Goal: Task Accomplishment & Management: Manage account settings

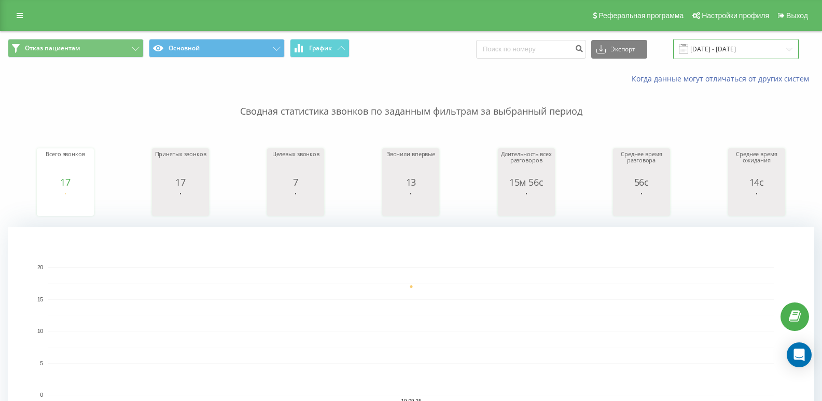
click at [785, 49] on input "19.09.2025 - 19.09.2025" at bounding box center [736, 49] width 126 height 20
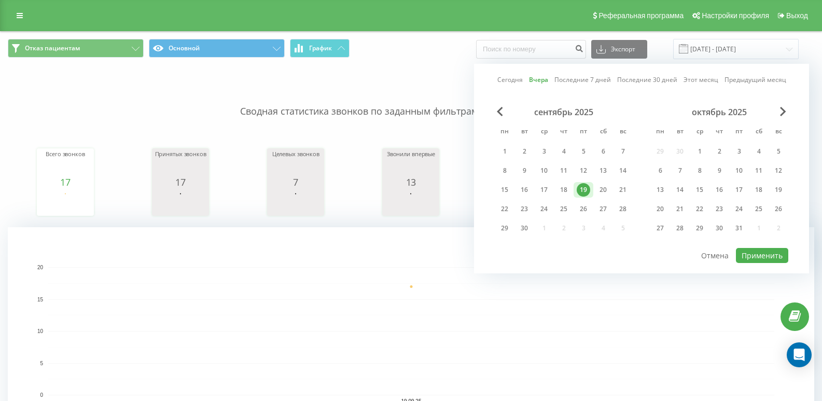
click at [537, 82] on link "Вчера" at bounding box center [538, 80] width 19 height 10
click at [772, 255] on button "Применить" at bounding box center [762, 255] width 52 height 15
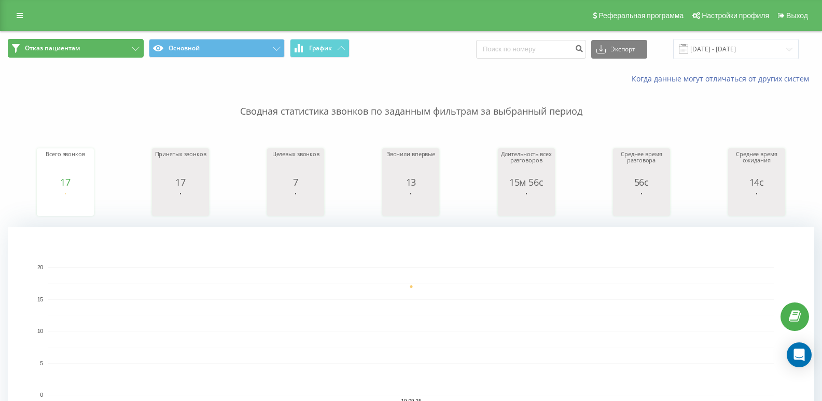
click at [137, 46] on button "Отказ пациентам" at bounding box center [76, 48] width 136 height 19
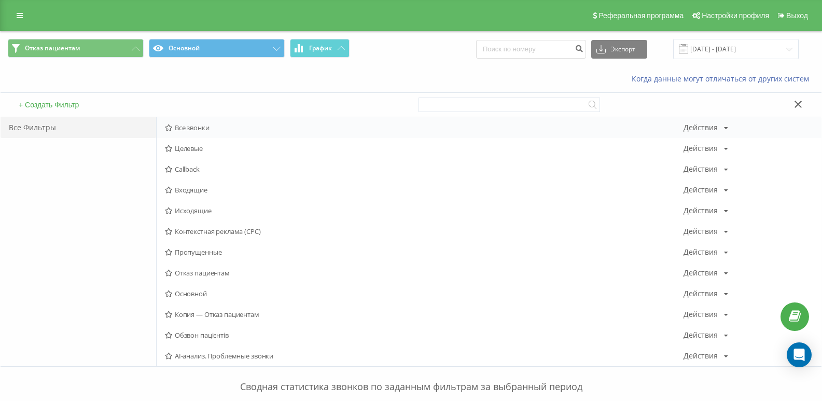
click at [183, 128] on span "Все звонки" at bounding box center [424, 127] width 519 height 7
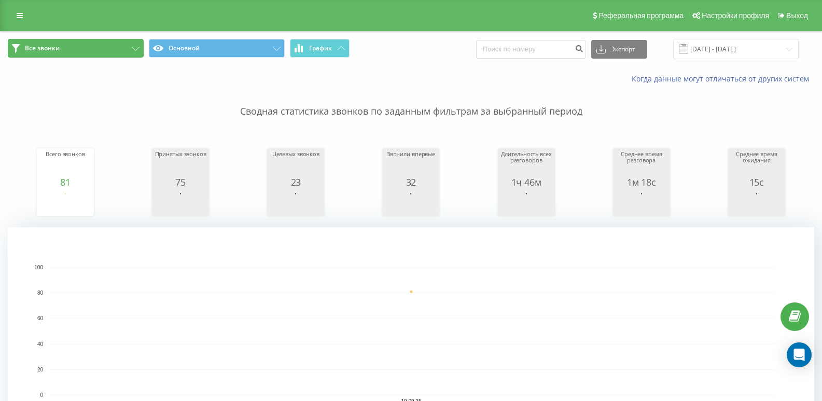
click at [132, 49] on icon at bounding box center [136, 49] width 8 height 4
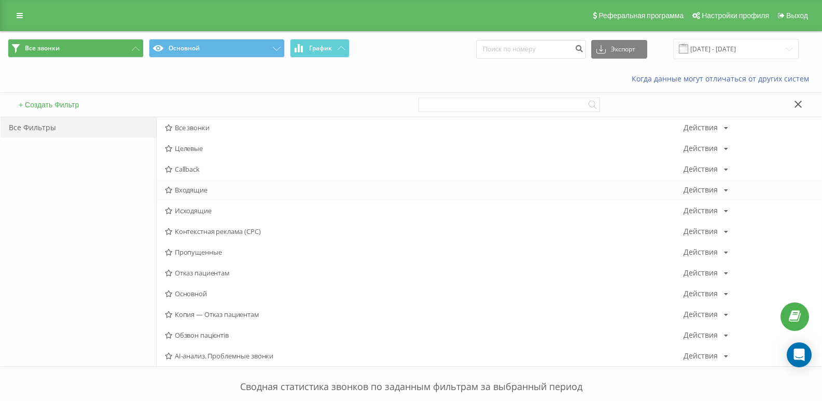
click at [188, 192] on span "Входящие" at bounding box center [424, 189] width 519 height 7
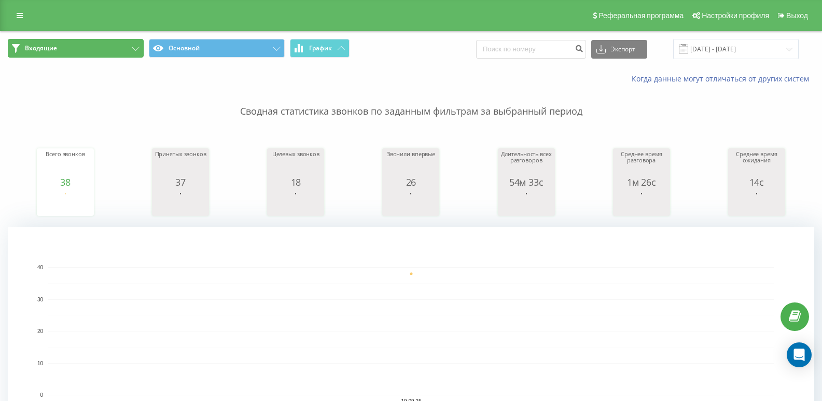
click at [65, 47] on button "Входящие" at bounding box center [76, 48] width 136 height 19
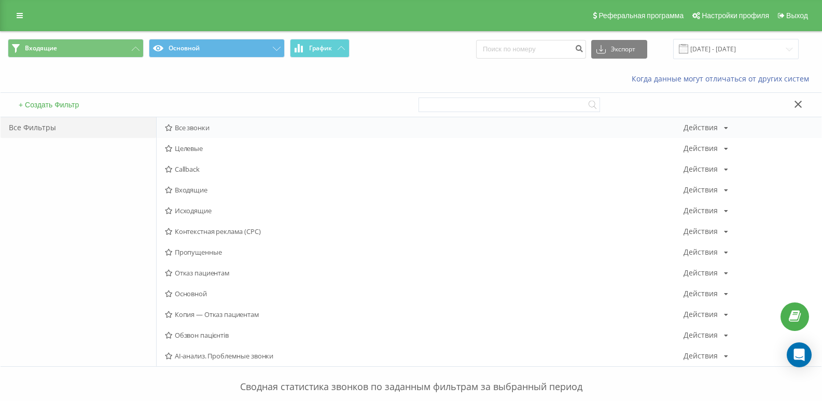
click at [173, 125] on icon at bounding box center [169, 127] width 8 height 7
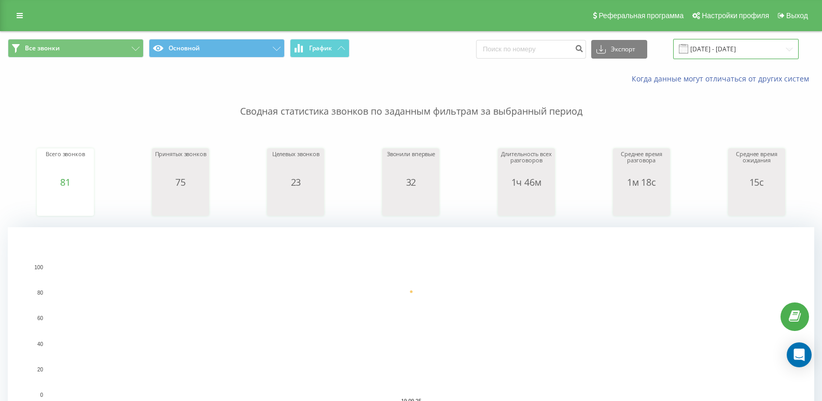
click at [726, 53] on input "19.09.2025 - 19.09.2025" at bounding box center [736, 49] width 126 height 20
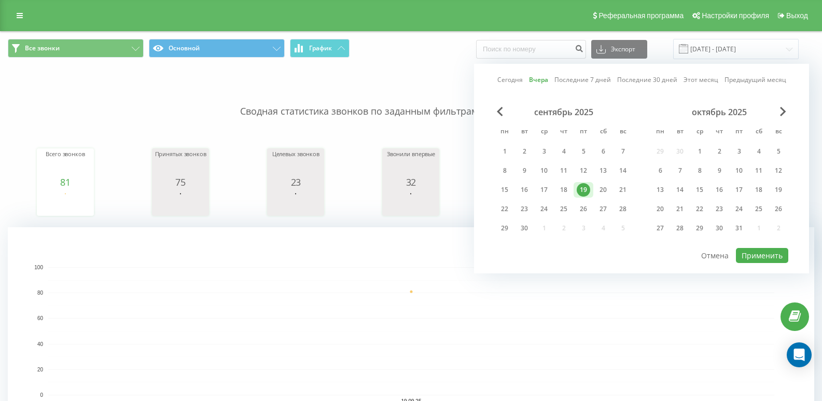
click at [509, 83] on link "Сегодня" at bounding box center [509, 80] width 25 height 10
click at [751, 252] on button "Применить" at bounding box center [762, 255] width 52 height 15
type input "[DATE] - [DATE]"
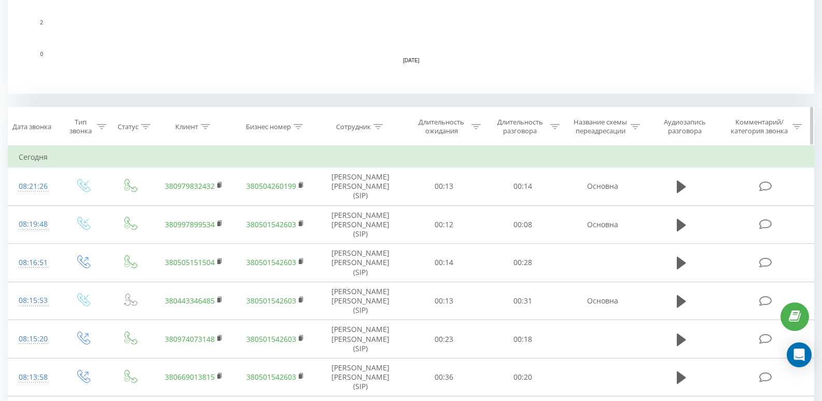
scroll to position [363, 0]
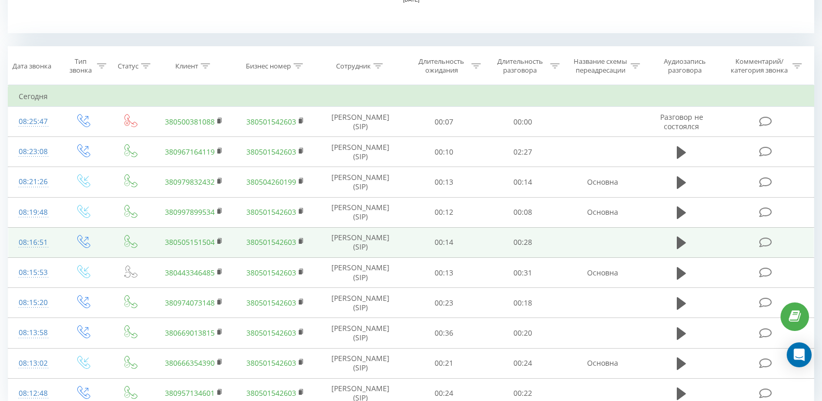
scroll to position [448, 0]
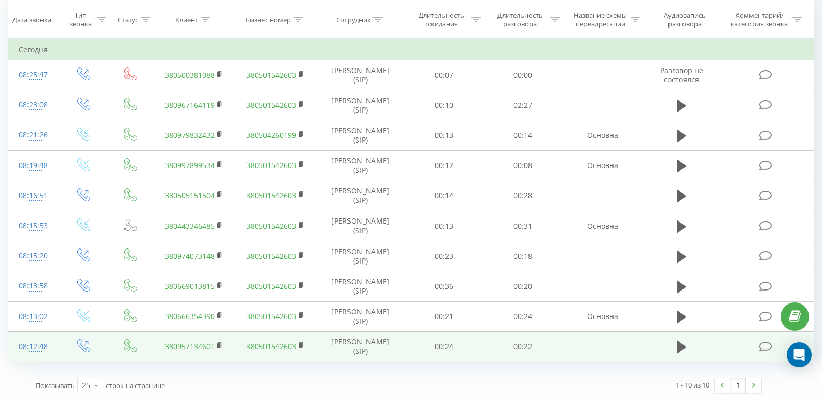
click at [768, 345] on icon at bounding box center [765, 346] width 13 height 11
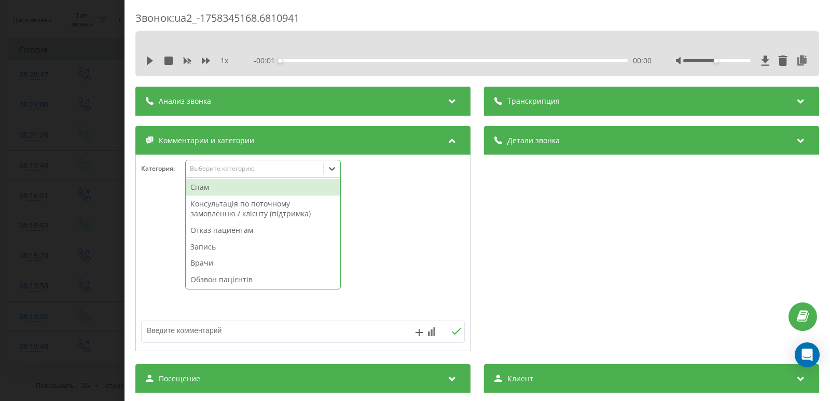
click at [228, 164] on div "Выберите категорию" at bounding box center [255, 168] width 130 height 8
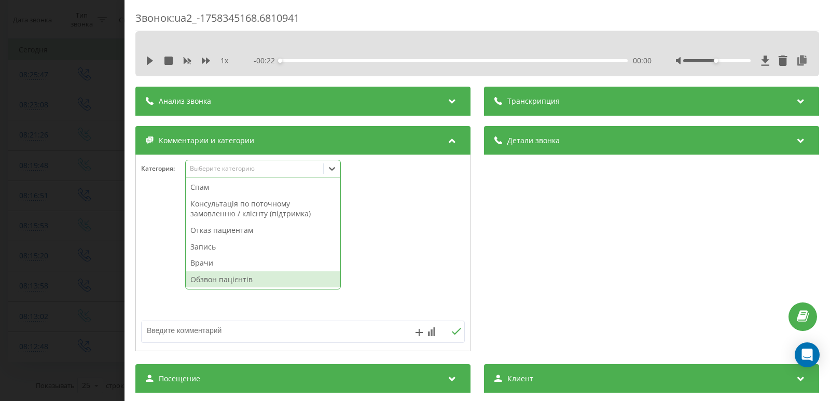
click at [222, 283] on div "Обзвон пацієнтів" at bounding box center [263, 279] width 155 height 17
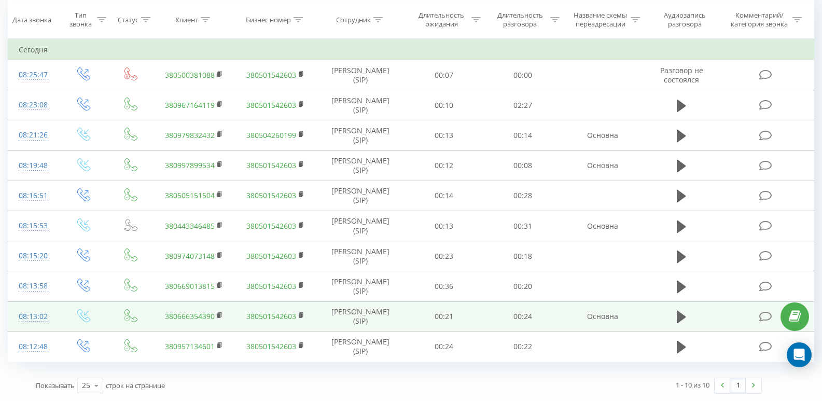
click at [766, 315] on icon at bounding box center [765, 316] width 13 height 11
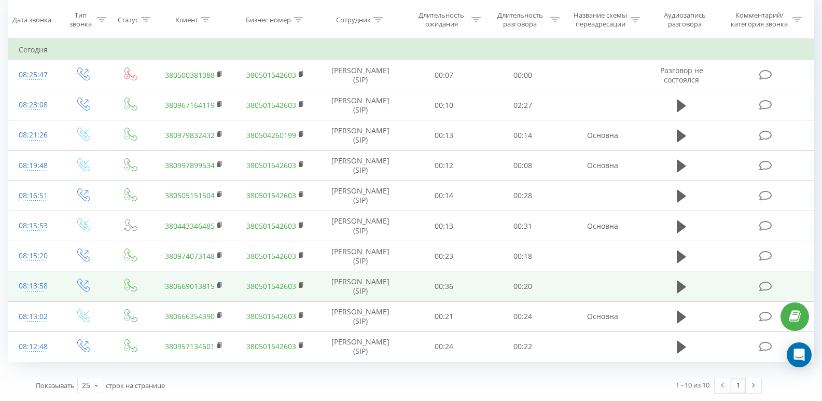
click at [766, 285] on icon at bounding box center [765, 286] width 13 height 11
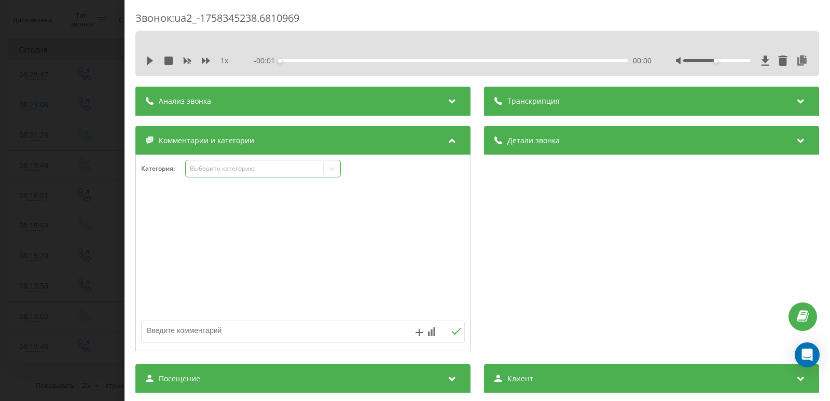
click at [228, 165] on div "Выберите категорию" at bounding box center [255, 168] width 130 height 8
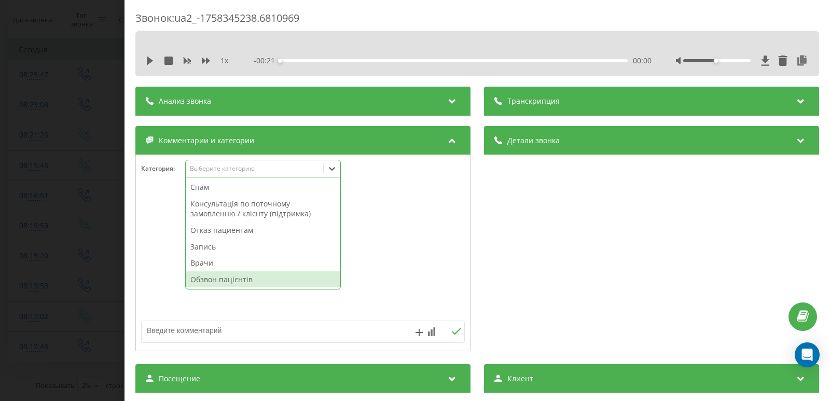
click at [226, 276] on div "Обзвон пацієнтів" at bounding box center [263, 279] width 155 height 17
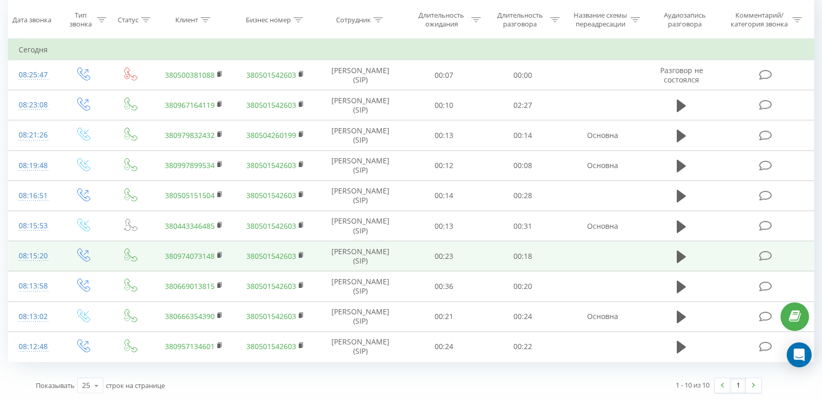
click at [767, 253] on icon at bounding box center [765, 256] width 13 height 11
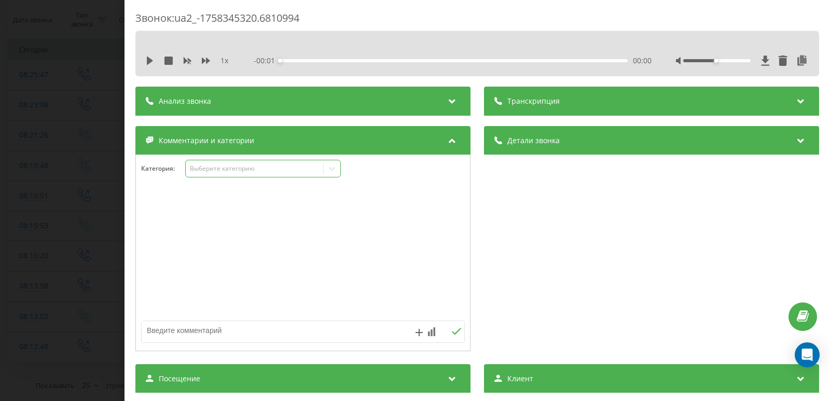
click at [213, 170] on div "Выберите категорию" at bounding box center [255, 168] width 130 height 8
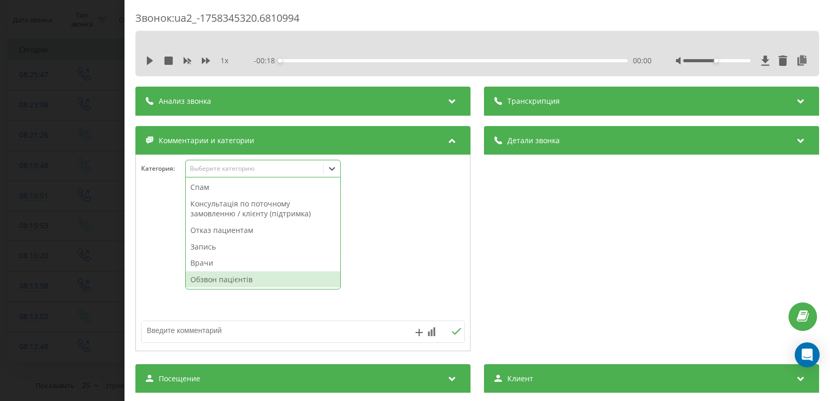
click at [211, 279] on div "Обзвон пацієнтів" at bounding box center [263, 279] width 155 height 17
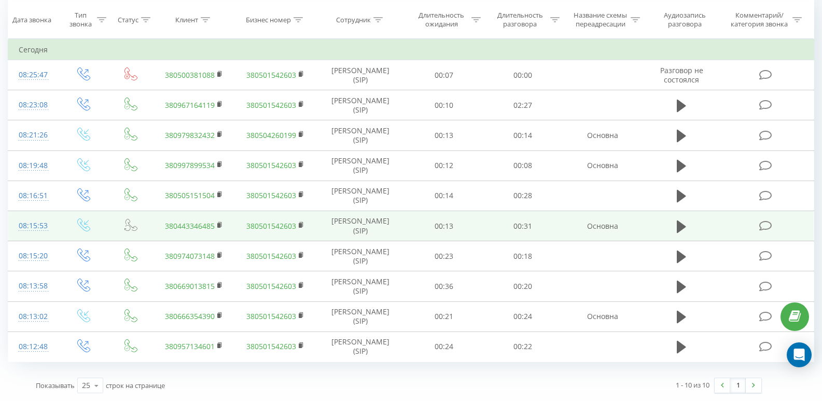
click at [769, 223] on icon at bounding box center [765, 225] width 13 height 11
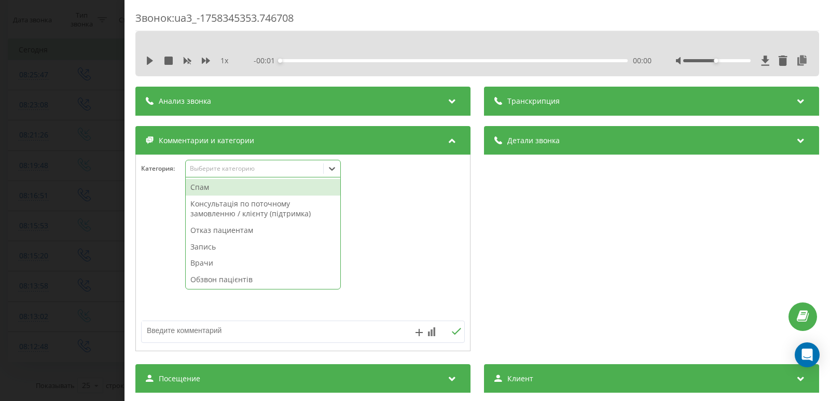
click at [211, 170] on div "Выберите категорию" at bounding box center [255, 168] width 130 height 8
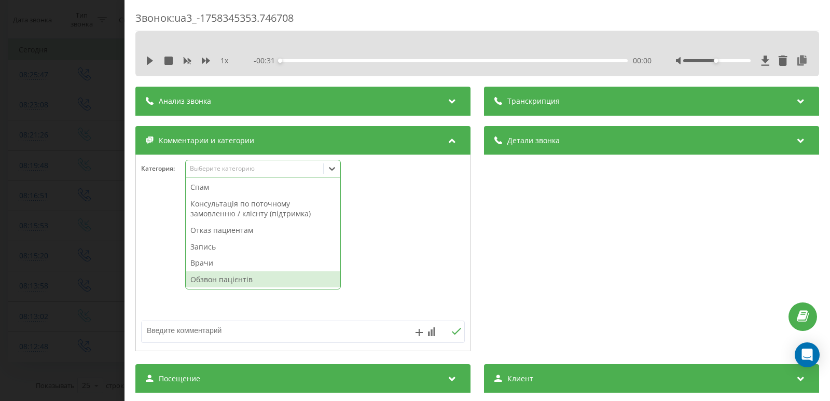
click at [205, 280] on div "Обзвон пацієнтів" at bounding box center [263, 279] width 155 height 17
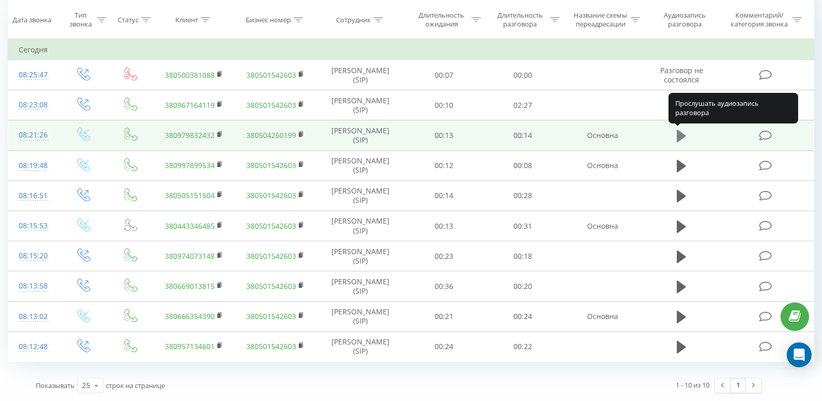
click at [678, 136] on icon at bounding box center [681, 136] width 9 height 12
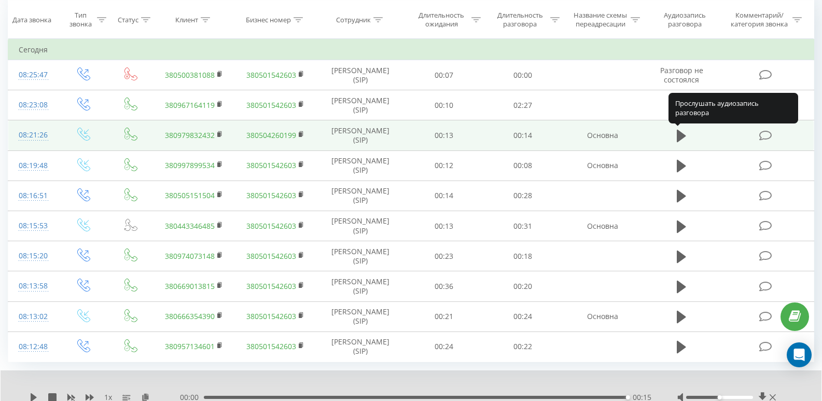
click at [678, 136] on icon at bounding box center [681, 136] width 9 height 12
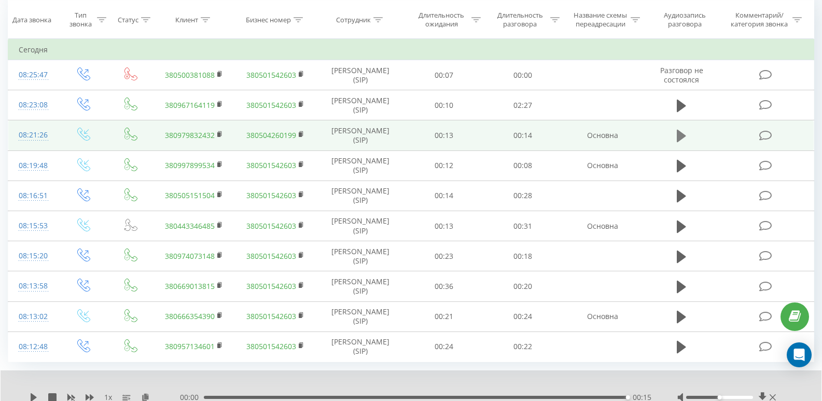
click at [681, 135] on icon at bounding box center [681, 136] width 9 height 12
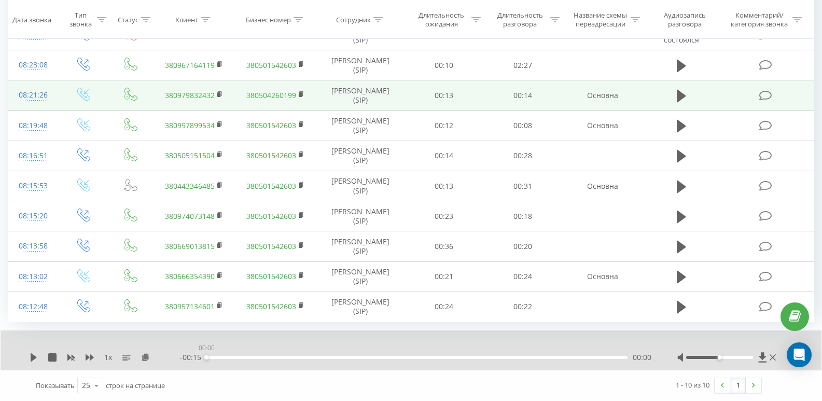
drag, startPoint x: 627, startPoint y: 357, endPoint x: 163, endPoint y: 375, distance: 464.0
click at [163, 375] on div "1 x - 00:15 00:00 00:00 Показывать 25 10 25 50 100 строк на странице 1 - 10 из …" at bounding box center [411, 365] width 806 height 70
click at [35, 355] on icon at bounding box center [34, 357] width 8 height 8
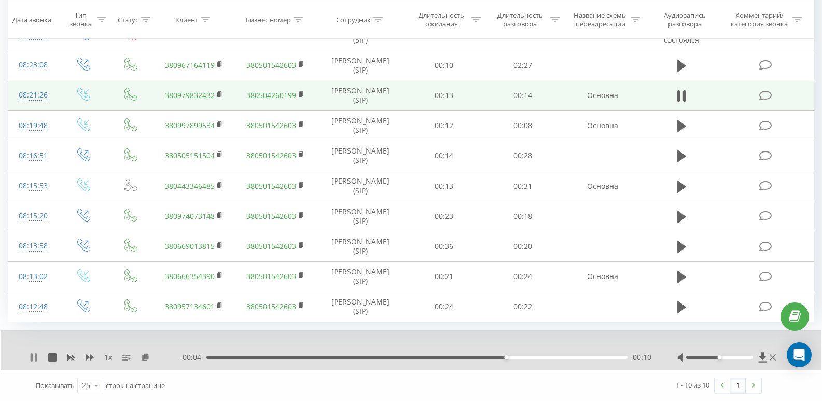
click at [36, 353] on icon at bounding box center [34, 357] width 8 height 8
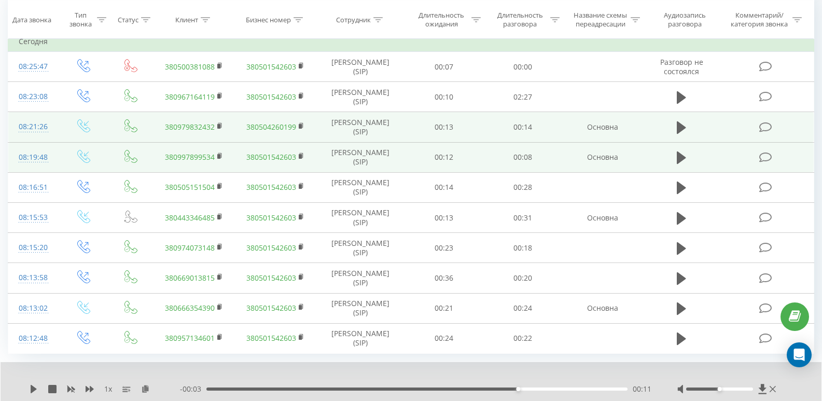
scroll to position [436, 0]
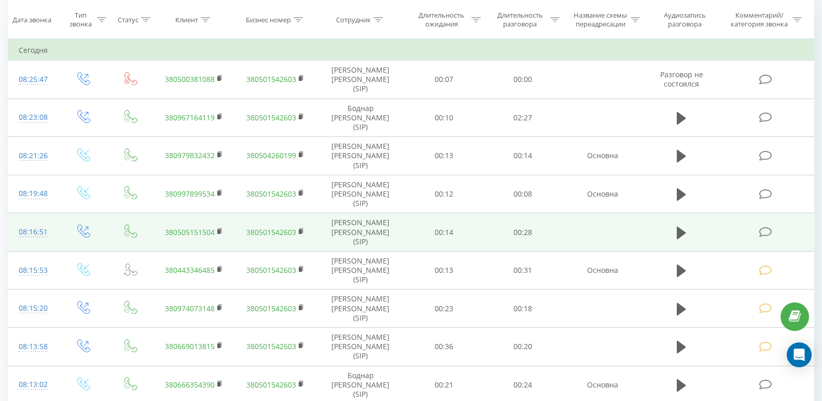
scroll to position [448, 0]
click at [768, 226] on icon at bounding box center [765, 231] width 13 height 11
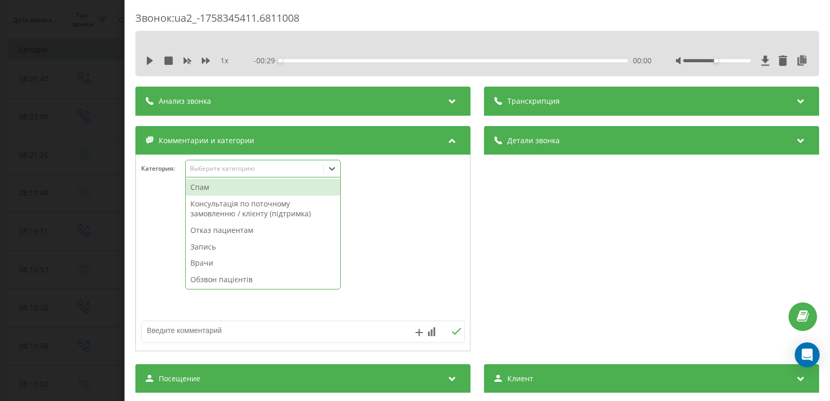
click at [218, 170] on div "Выберите категорию" at bounding box center [255, 168] width 130 height 8
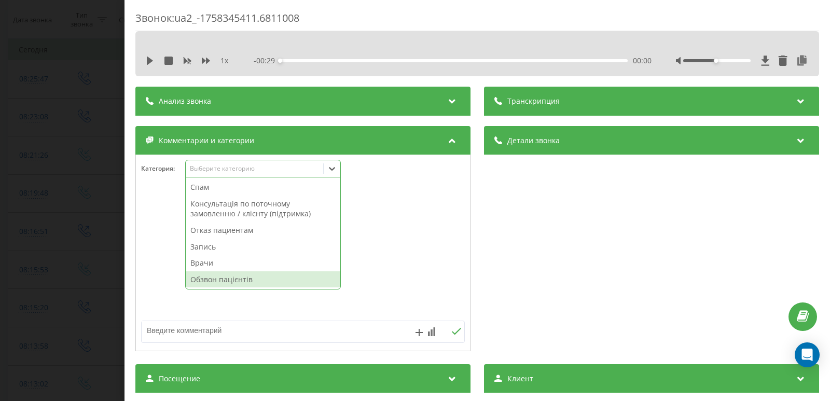
click at [217, 277] on div "Обзвон пацієнтів" at bounding box center [263, 279] width 155 height 17
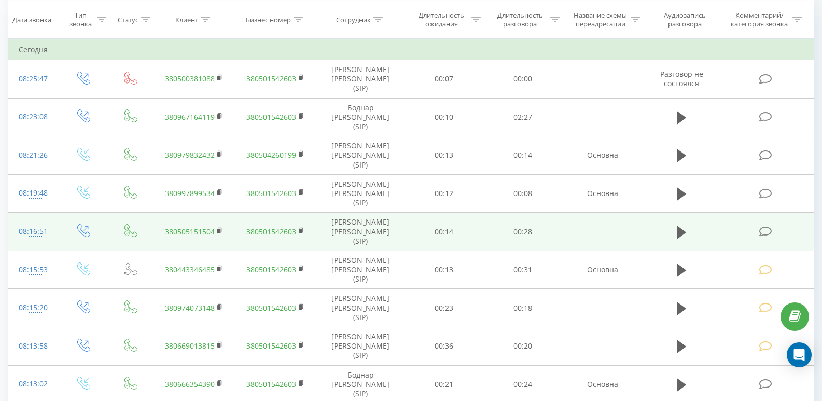
click at [763, 226] on icon at bounding box center [765, 231] width 13 height 11
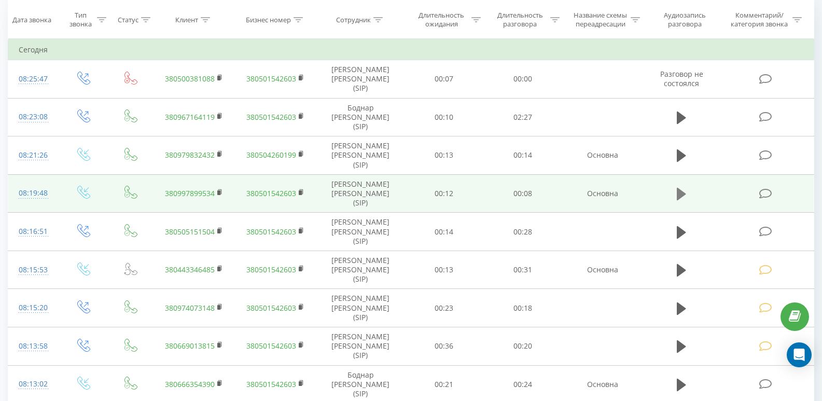
click at [679, 188] on icon at bounding box center [681, 194] width 9 height 12
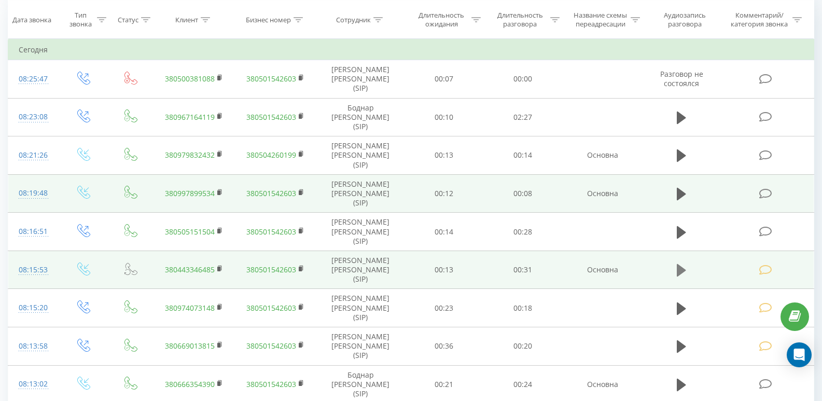
drag, startPoint x: 679, startPoint y: 225, endPoint x: 670, endPoint y: 226, distance: 10.0
click at [677, 264] on icon at bounding box center [681, 270] width 9 height 12
click at [682, 263] on icon at bounding box center [681, 270] width 9 height 15
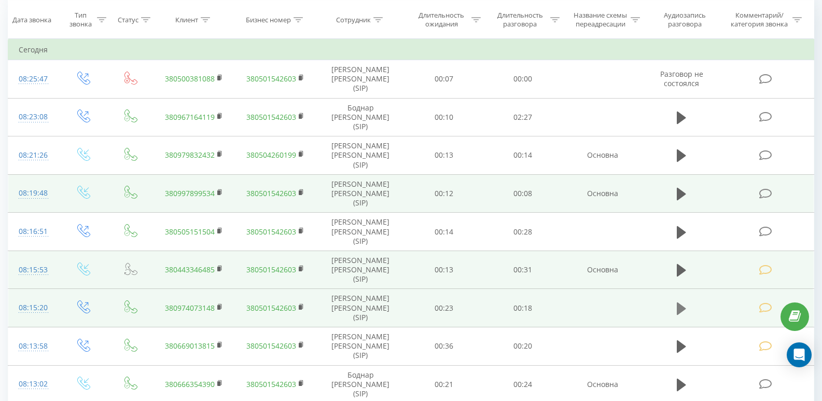
click at [680, 302] on icon at bounding box center [681, 308] width 9 height 12
click at [684, 303] on icon at bounding box center [684, 308] width 3 height 11
click at [676, 186] on button at bounding box center [682, 194] width 16 height 16
click at [769, 188] on icon at bounding box center [765, 193] width 13 height 11
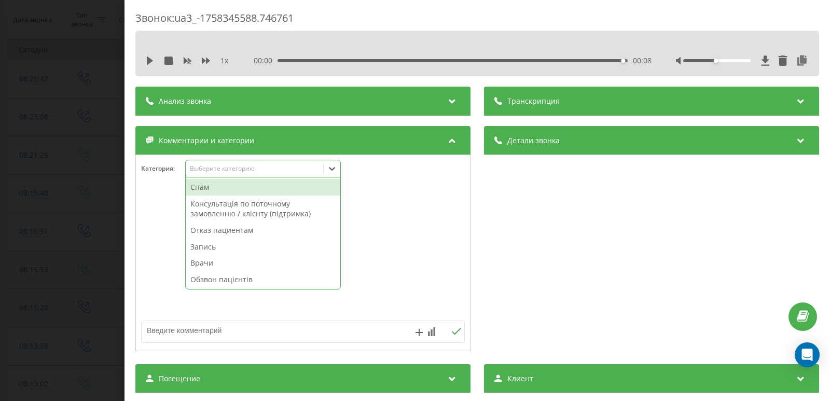
click at [204, 167] on div "Выберите категорию" at bounding box center [255, 168] width 130 height 8
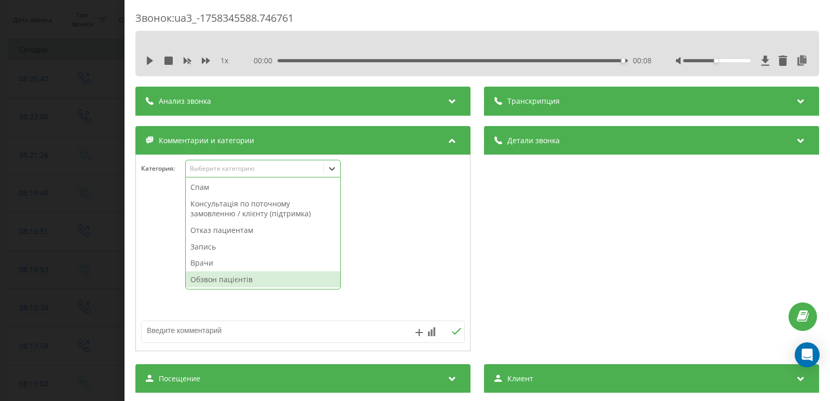
click at [239, 280] on div "Обзвон пацієнтів" at bounding box center [263, 279] width 155 height 17
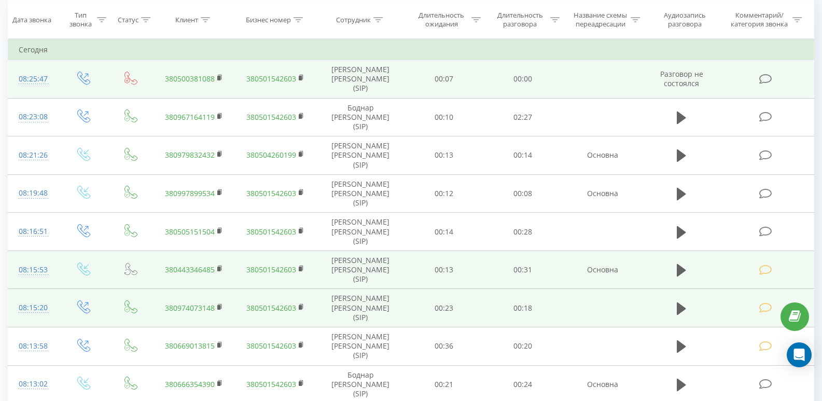
click at [760, 74] on icon at bounding box center [765, 79] width 13 height 11
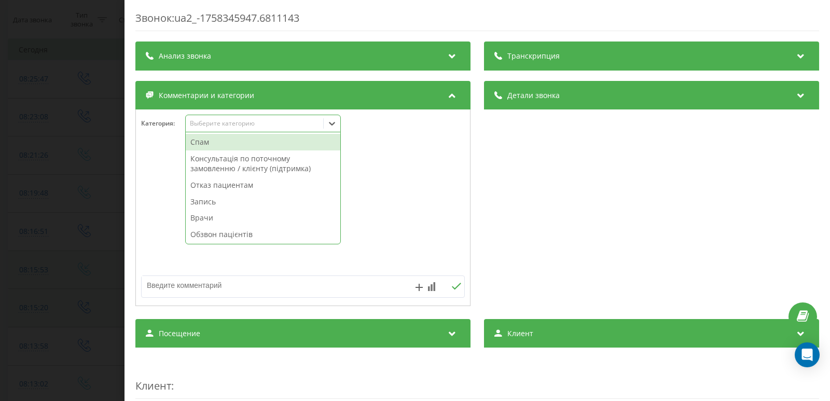
click at [207, 124] on div "Выберите категорию" at bounding box center [255, 123] width 130 height 8
click at [211, 147] on div "Спам" at bounding box center [263, 142] width 155 height 17
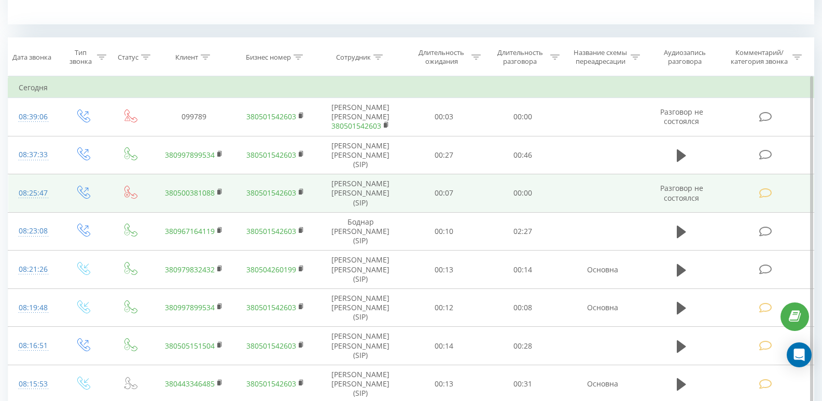
scroll to position [415, 0]
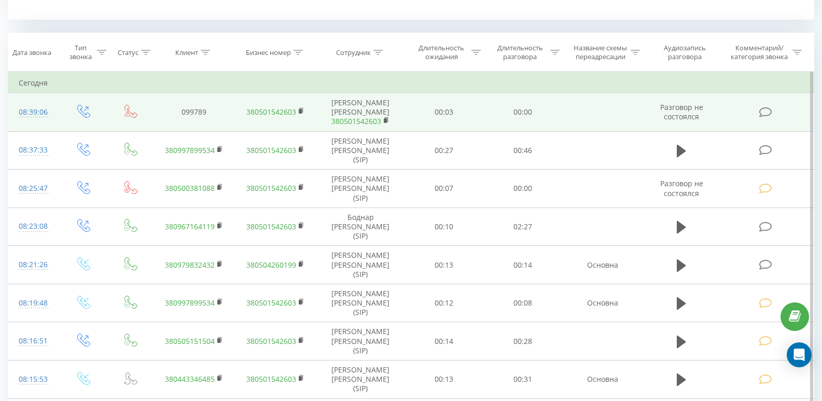
click at [762, 110] on icon at bounding box center [765, 112] width 13 height 11
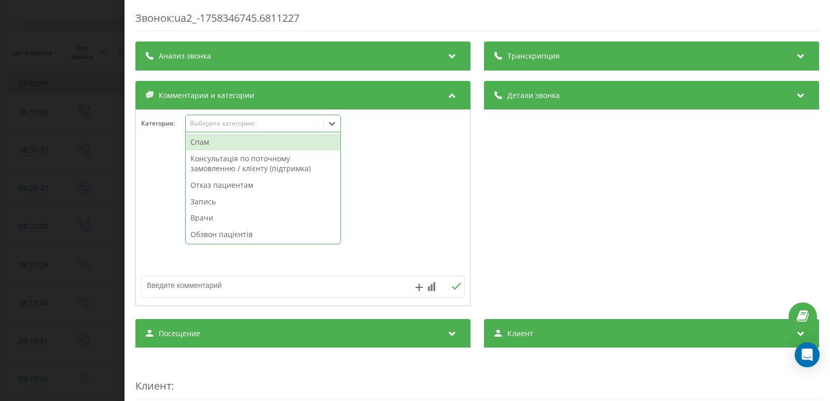
click at [206, 122] on div "Выберите категорию" at bounding box center [255, 123] width 130 height 8
click at [212, 142] on div "Спам" at bounding box center [263, 142] width 155 height 17
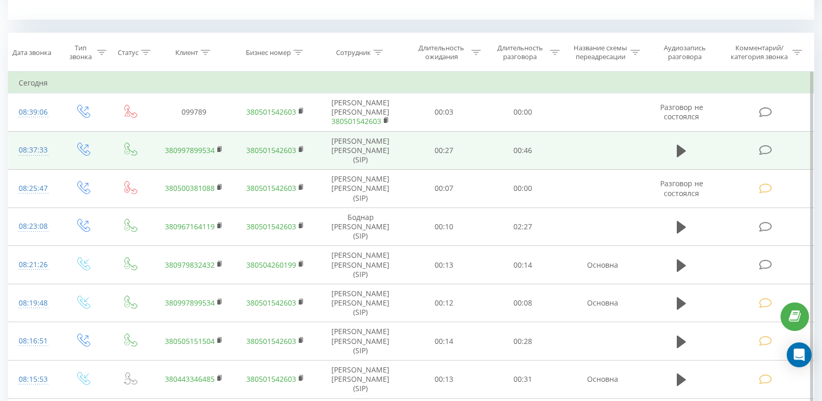
click at [762, 147] on icon at bounding box center [765, 150] width 13 height 11
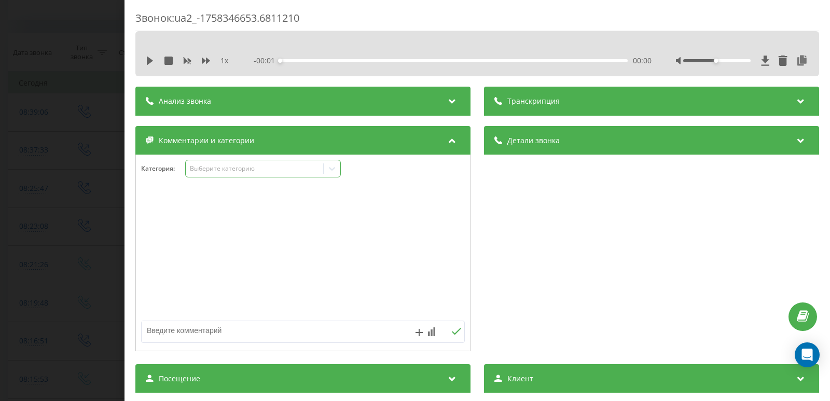
click at [212, 169] on div "Выберите категорию" at bounding box center [255, 168] width 130 height 8
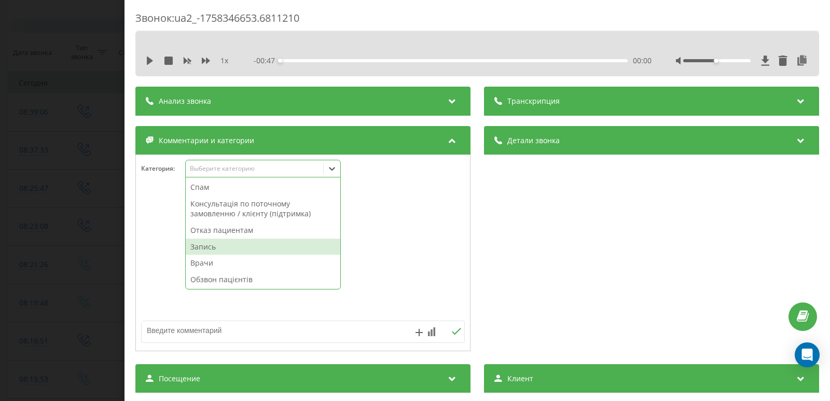
click at [216, 249] on div "Запись" at bounding box center [263, 247] width 155 height 17
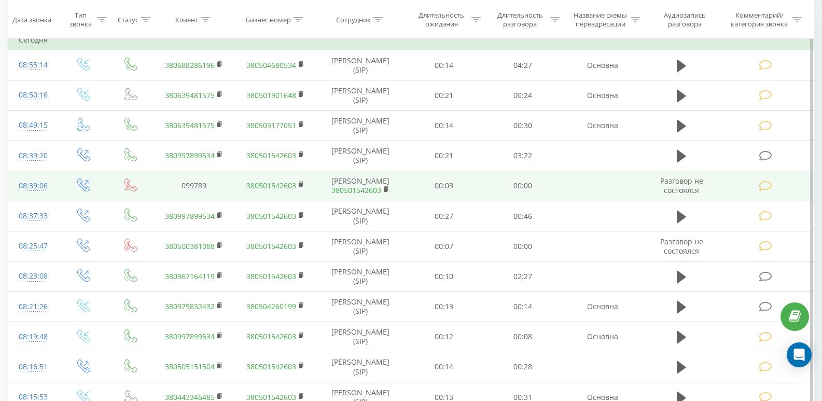
scroll to position [467, 0]
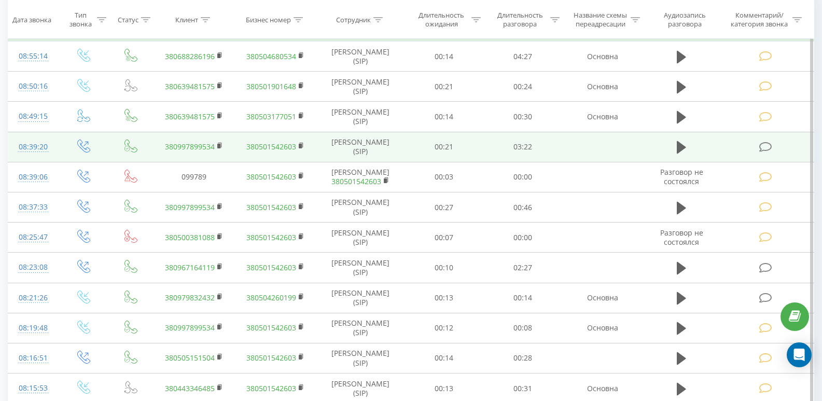
click at [764, 148] on icon at bounding box center [765, 147] width 13 height 11
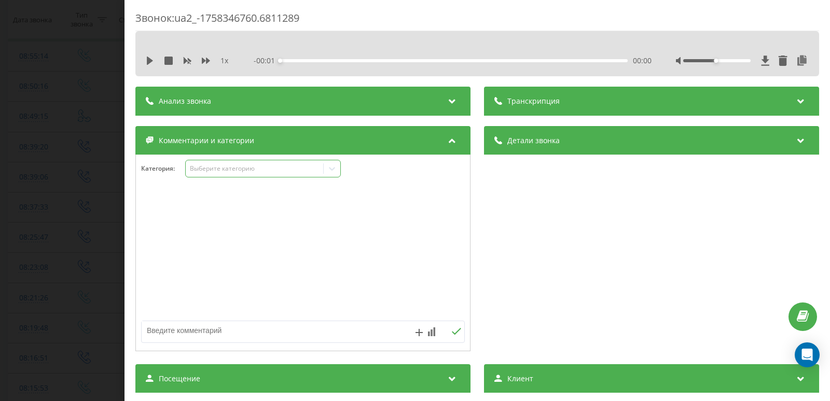
click at [212, 165] on div "Выберите категорию" at bounding box center [255, 168] width 130 height 8
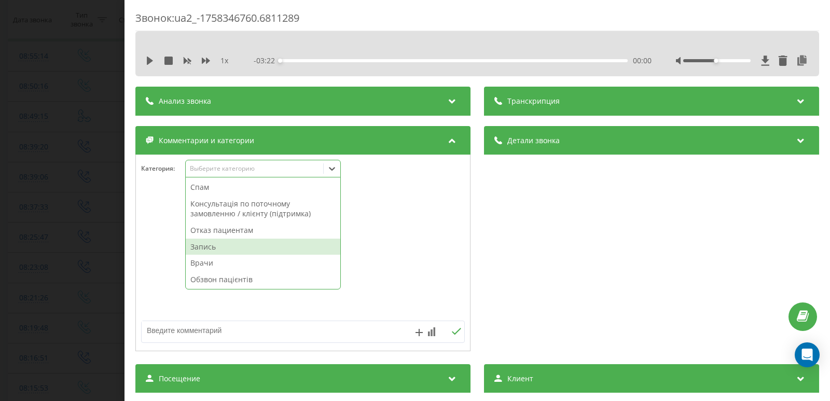
click at [215, 248] on div "Запись" at bounding box center [263, 247] width 155 height 17
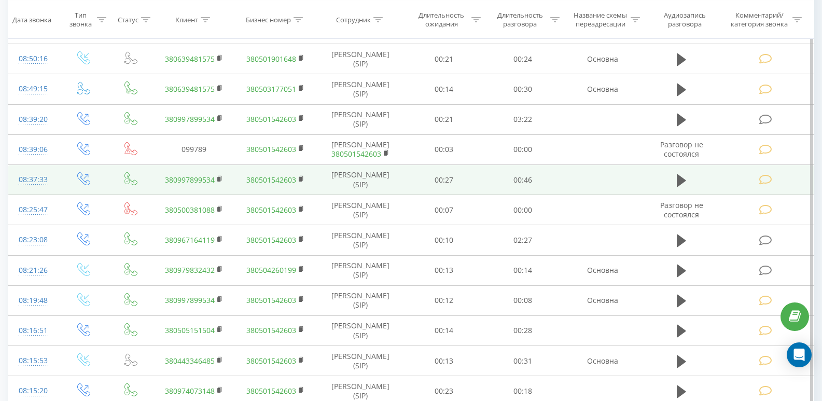
scroll to position [519, 0]
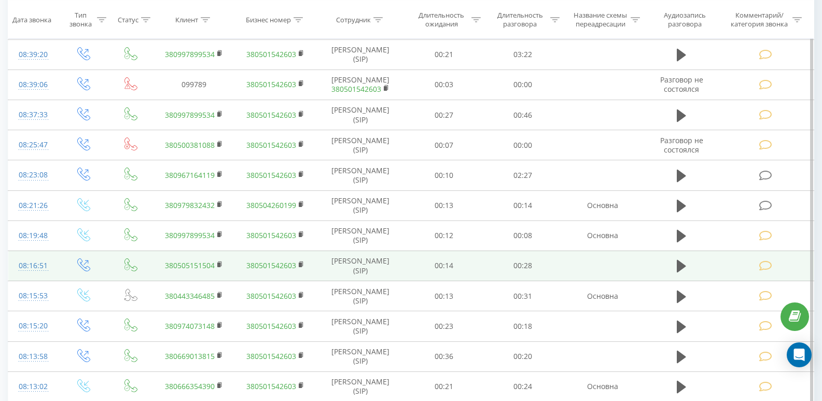
scroll to position [571, 0]
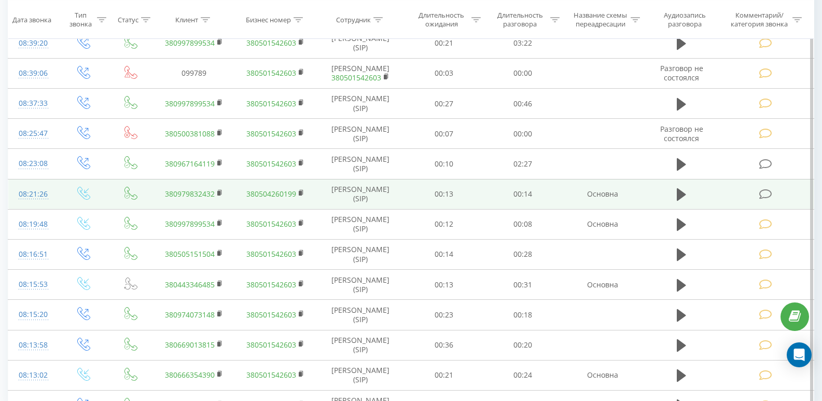
click at [764, 200] on icon at bounding box center [765, 194] width 13 height 11
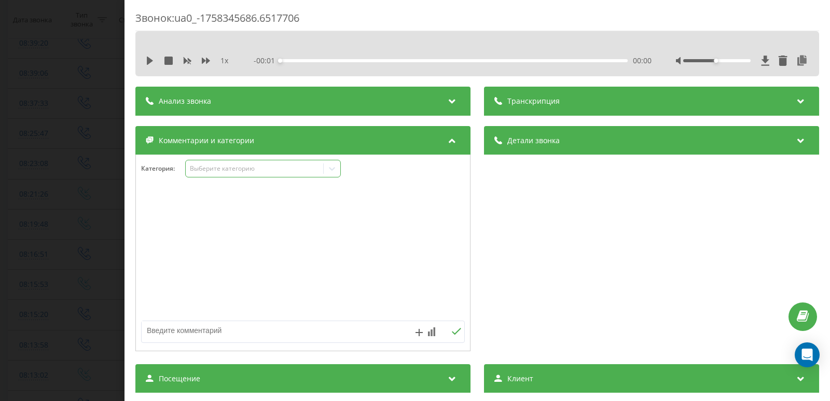
click at [240, 169] on div "Выберите категорию" at bounding box center [255, 168] width 130 height 8
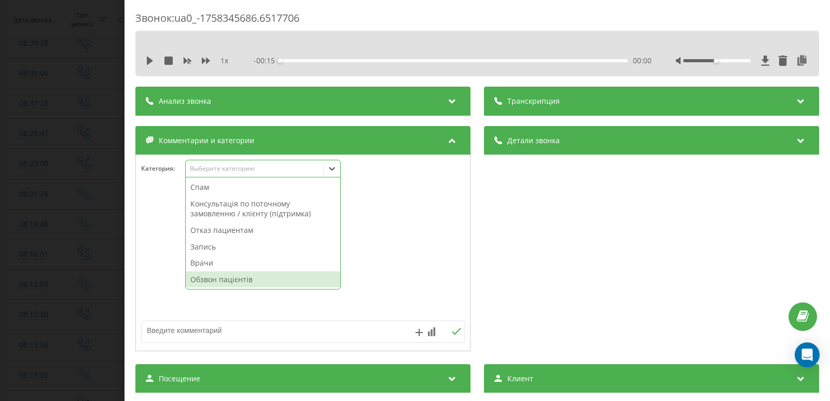
click at [218, 284] on div "Обзвон пацієнтів" at bounding box center [263, 279] width 155 height 17
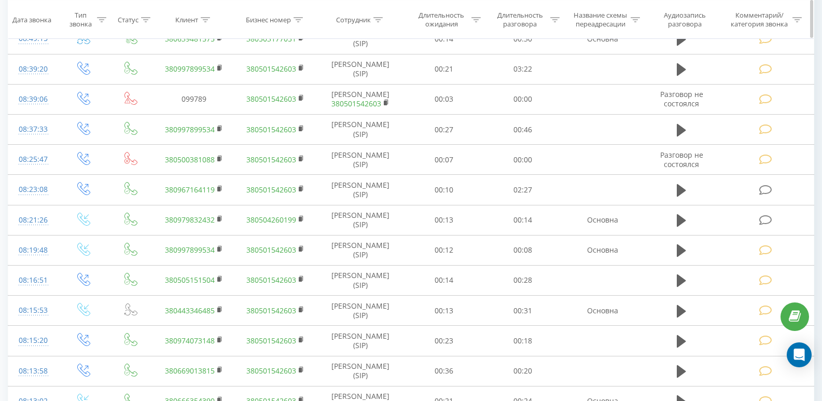
scroll to position [533, 0]
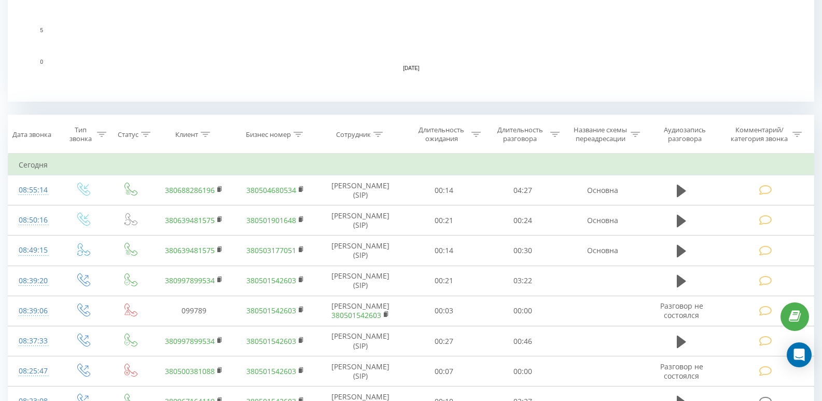
scroll to position [326, 0]
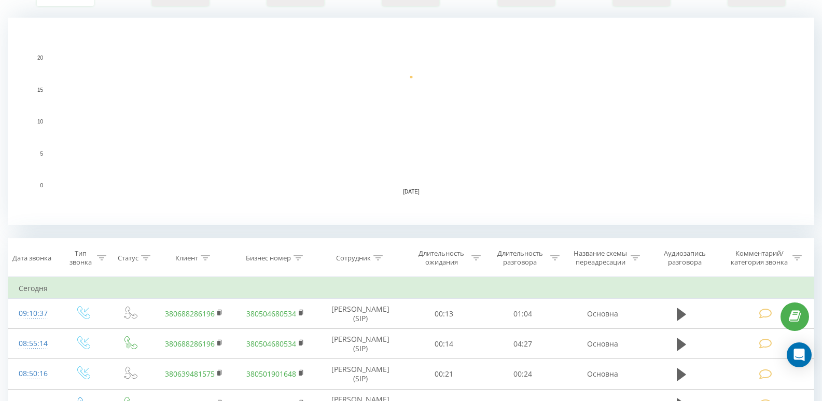
scroll to position [363, 0]
